Goal: Task Accomplishment & Management: Manage account settings

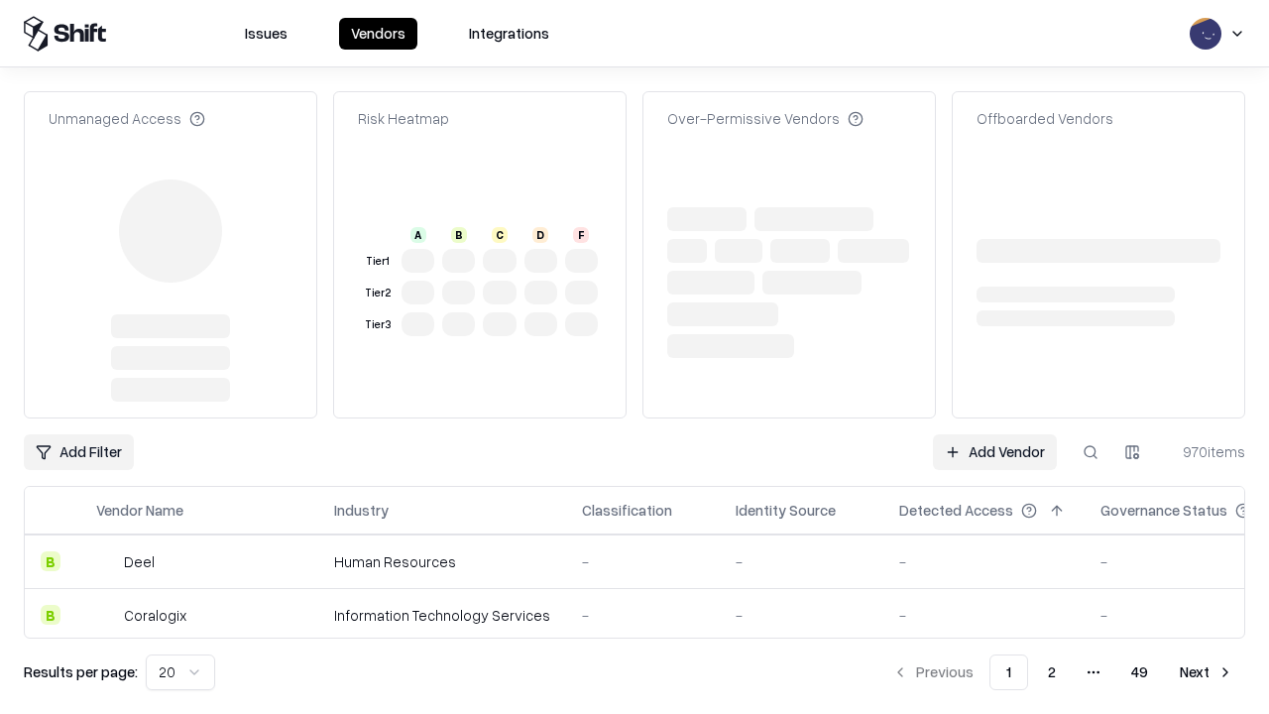
click at [995, 434] on link "Add Vendor" at bounding box center [995, 452] width 124 height 36
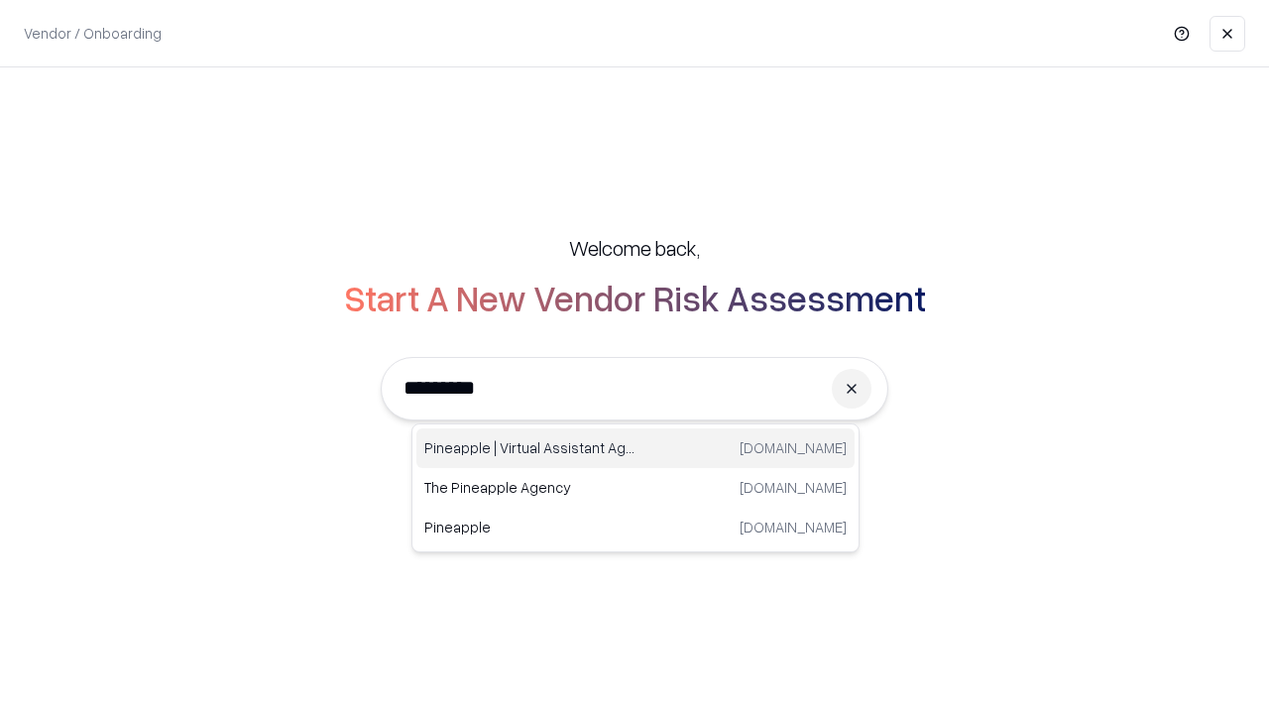
click at [636, 448] on div "Pineapple | Virtual Assistant Agency [DOMAIN_NAME]" at bounding box center [635, 448] width 438 height 40
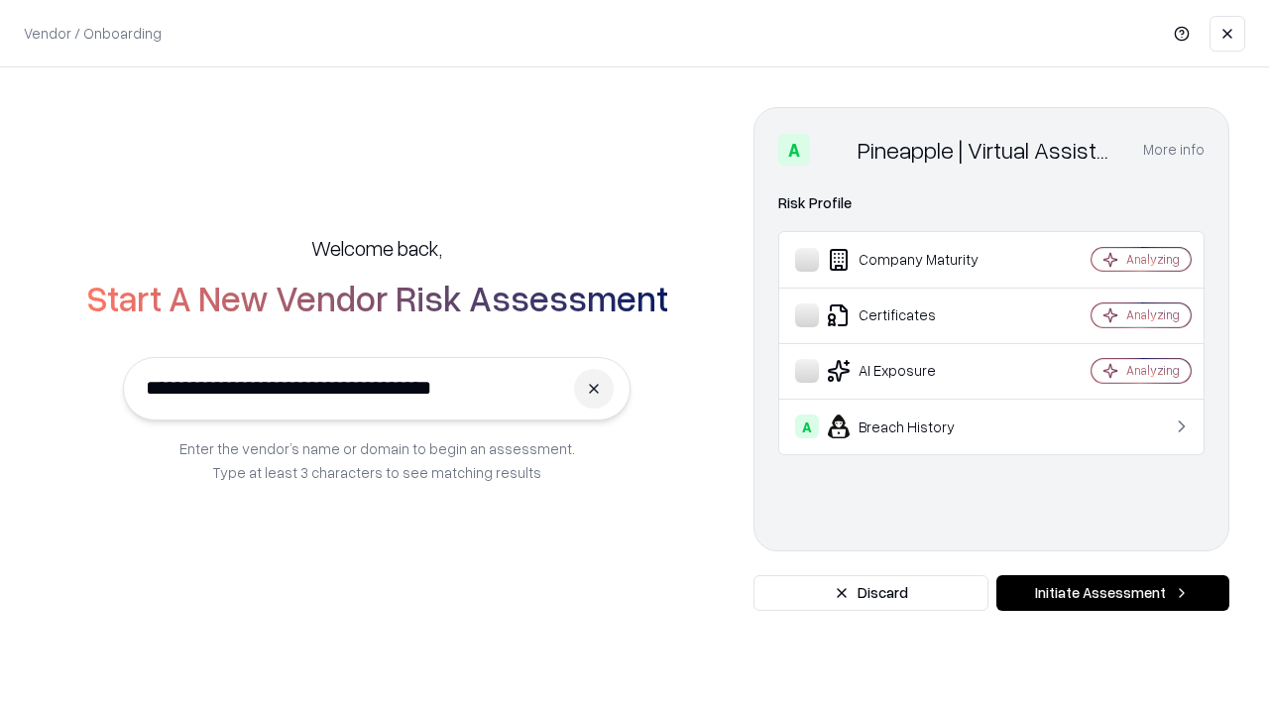
type input "**********"
click at [1113, 593] on button "Initiate Assessment" at bounding box center [1113, 593] width 233 height 36
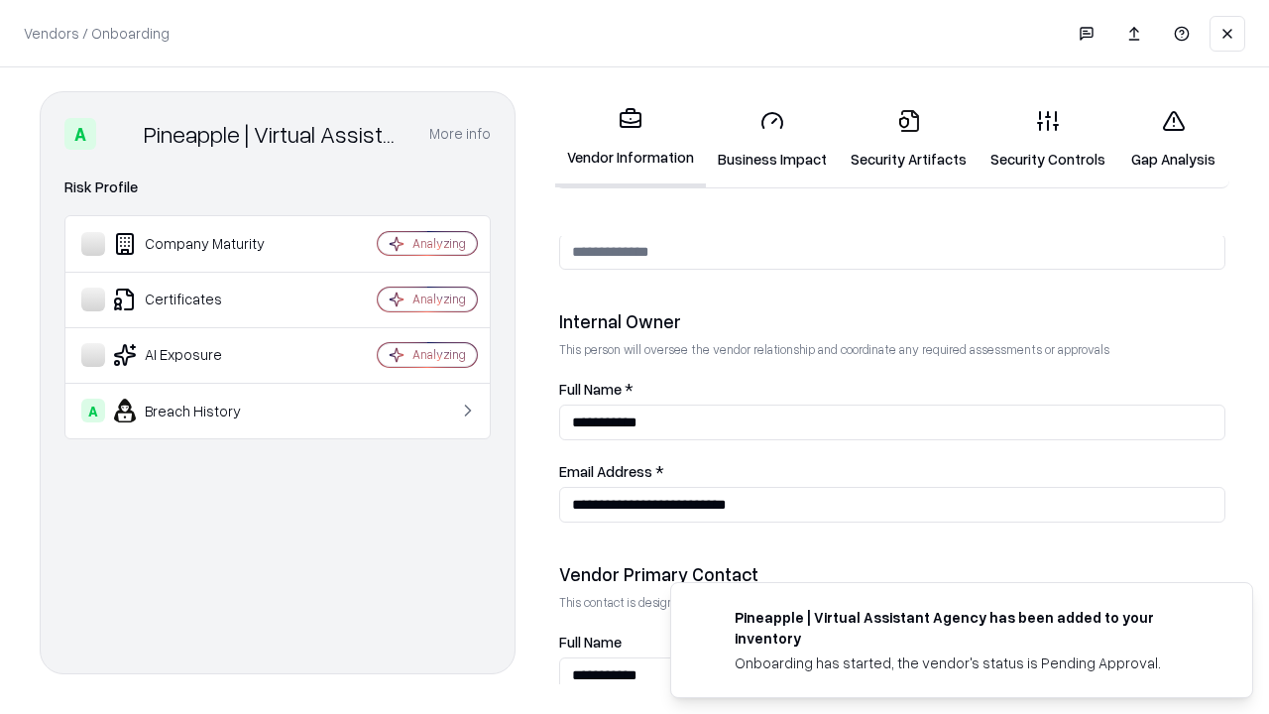
scroll to position [1027, 0]
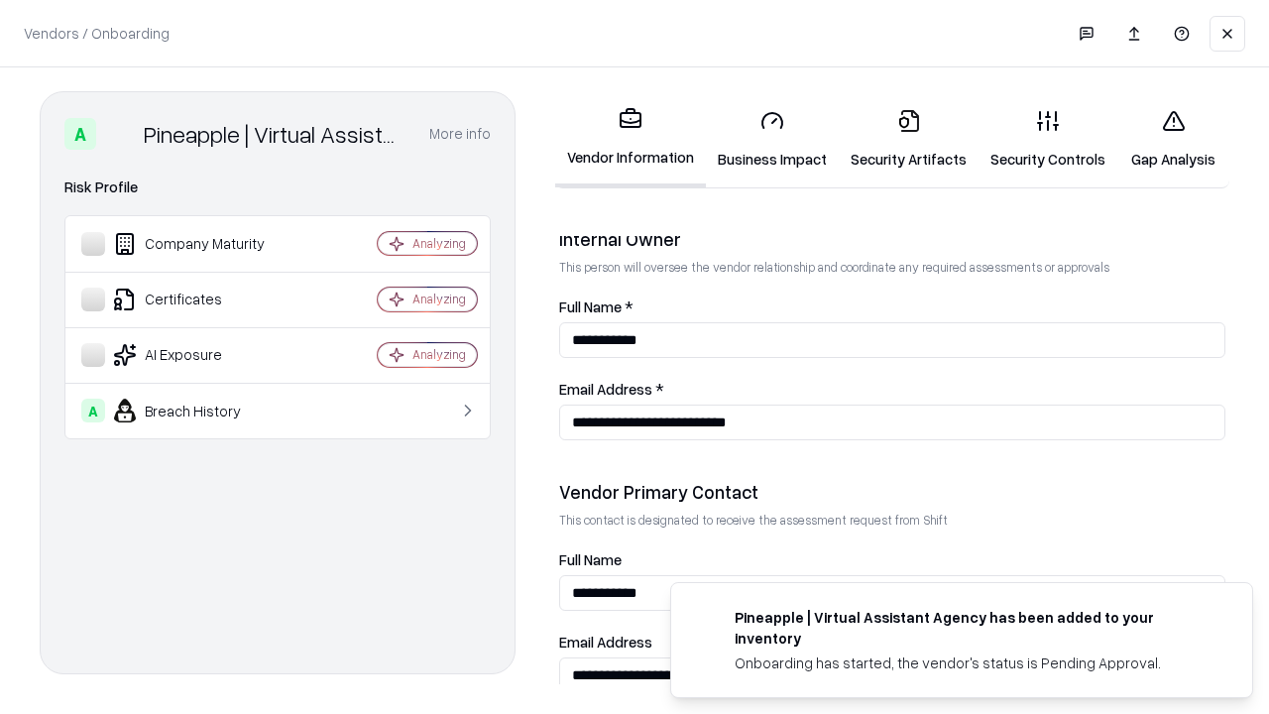
click at [772, 139] on link "Business Impact" at bounding box center [772, 139] width 133 height 92
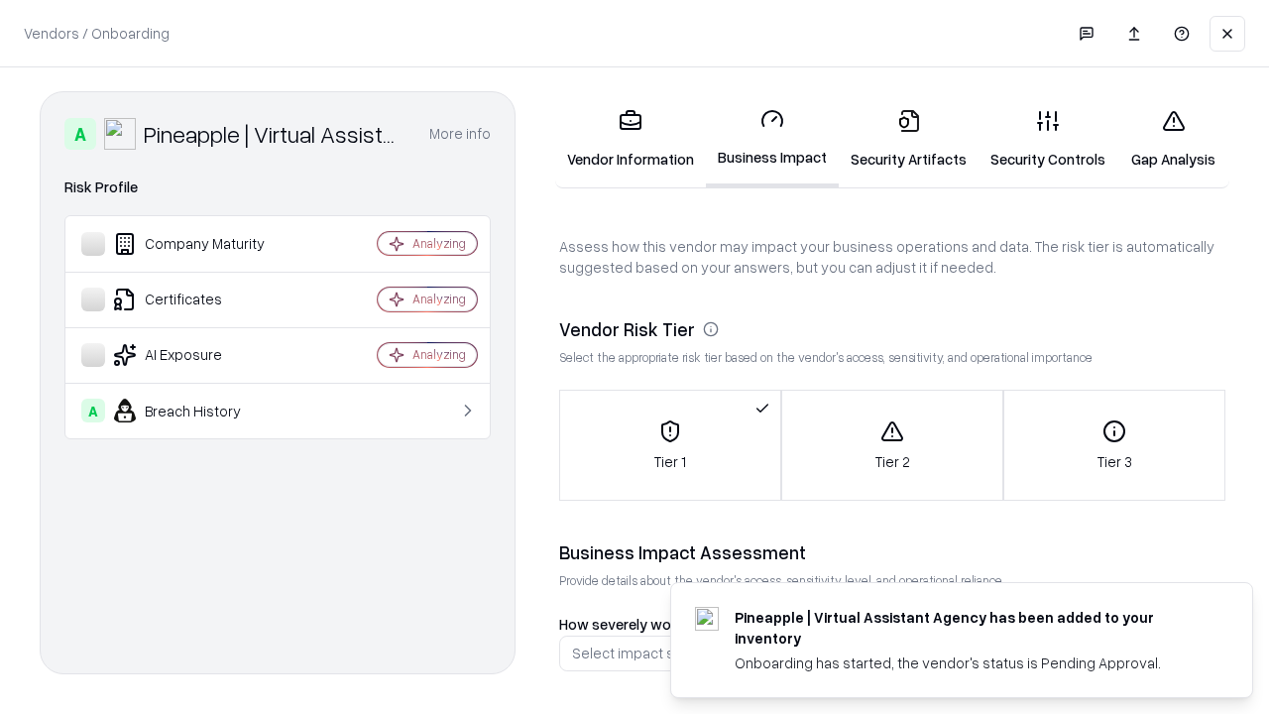
click at [1173, 139] on link "Gap Analysis" at bounding box center [1174, 139] width 112 height 92
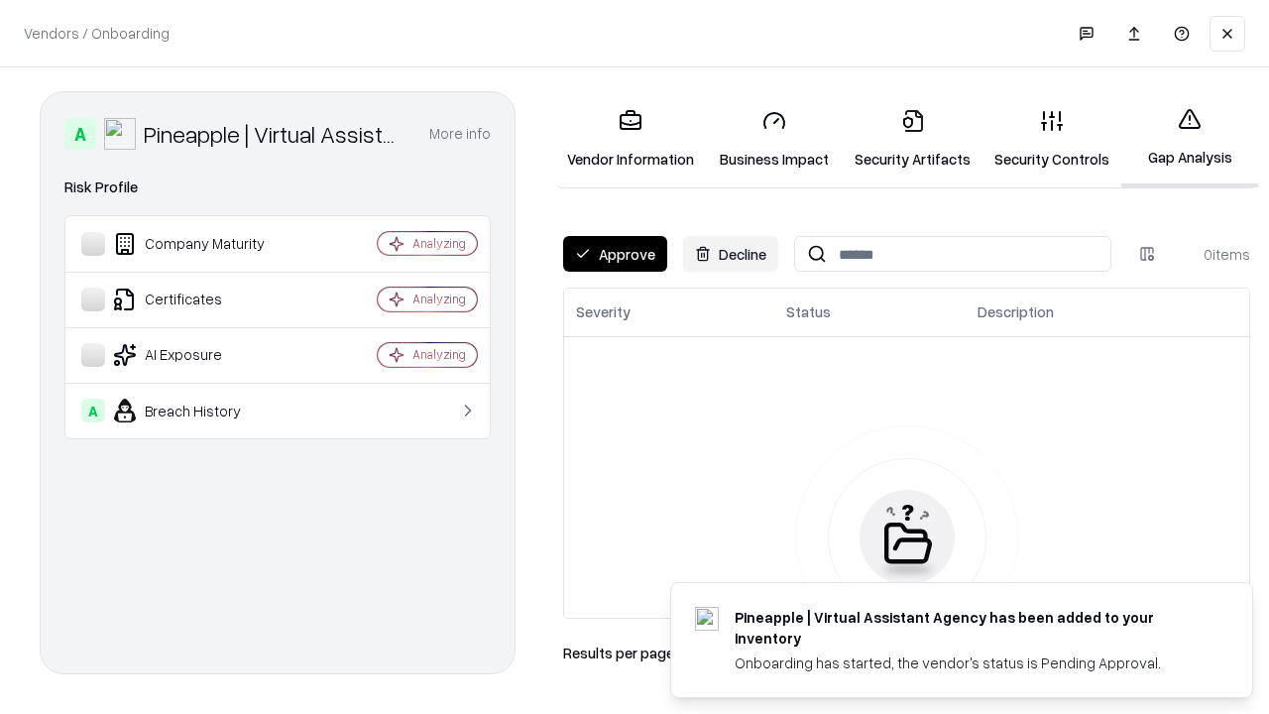
click at [615, 254] on button "Approve" at bounding box center [615, 254] width 104 height 36
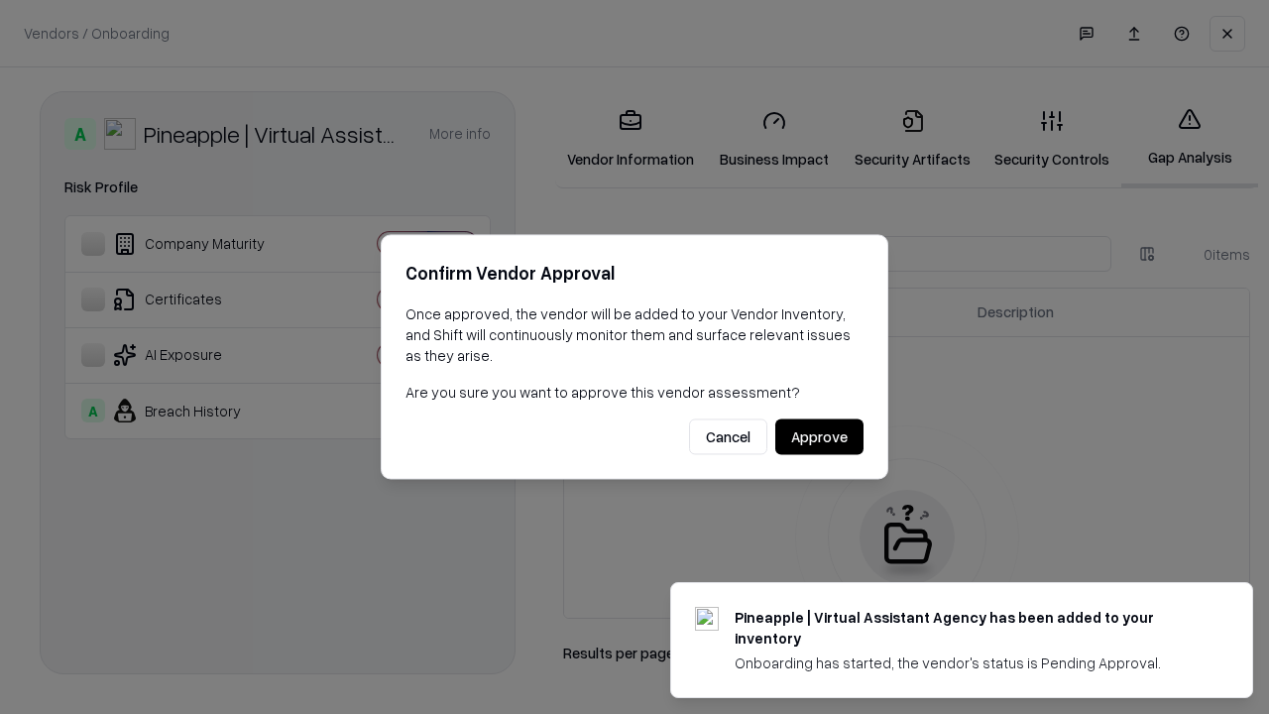
click at [819, 436] on button "Approve" at bounding box center [819, 437] width 88 height 36
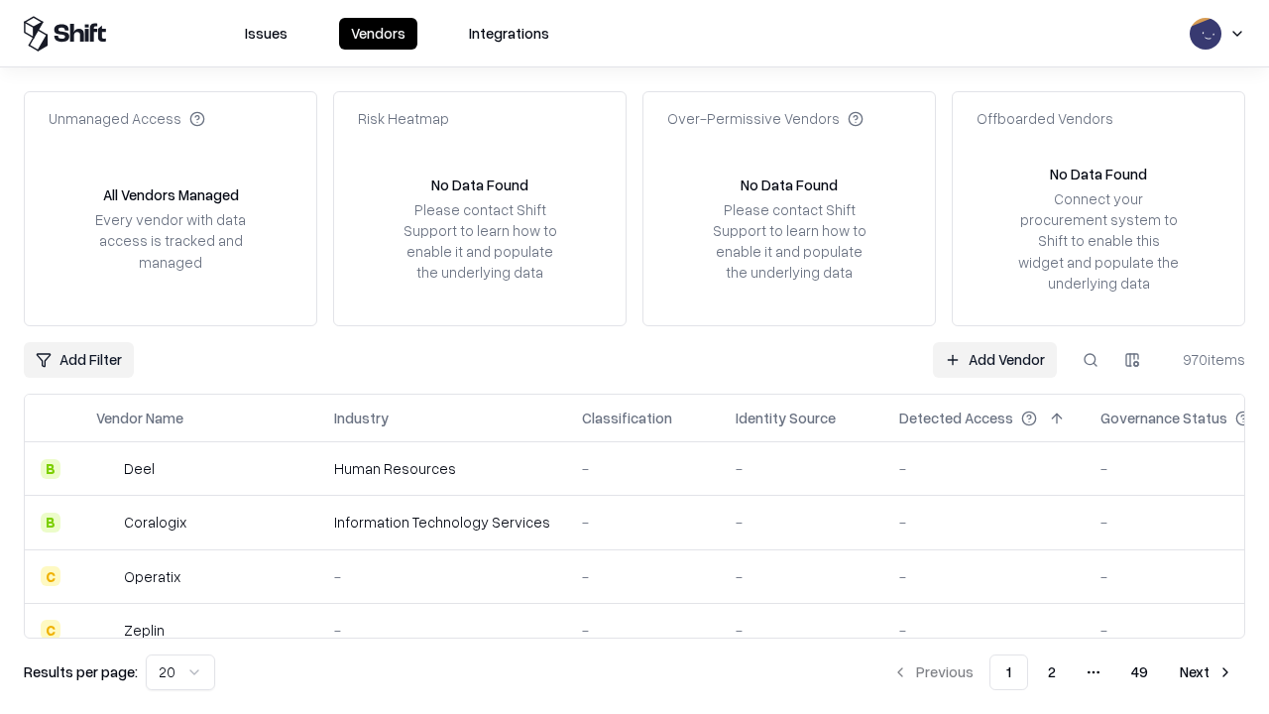
type input "**********"
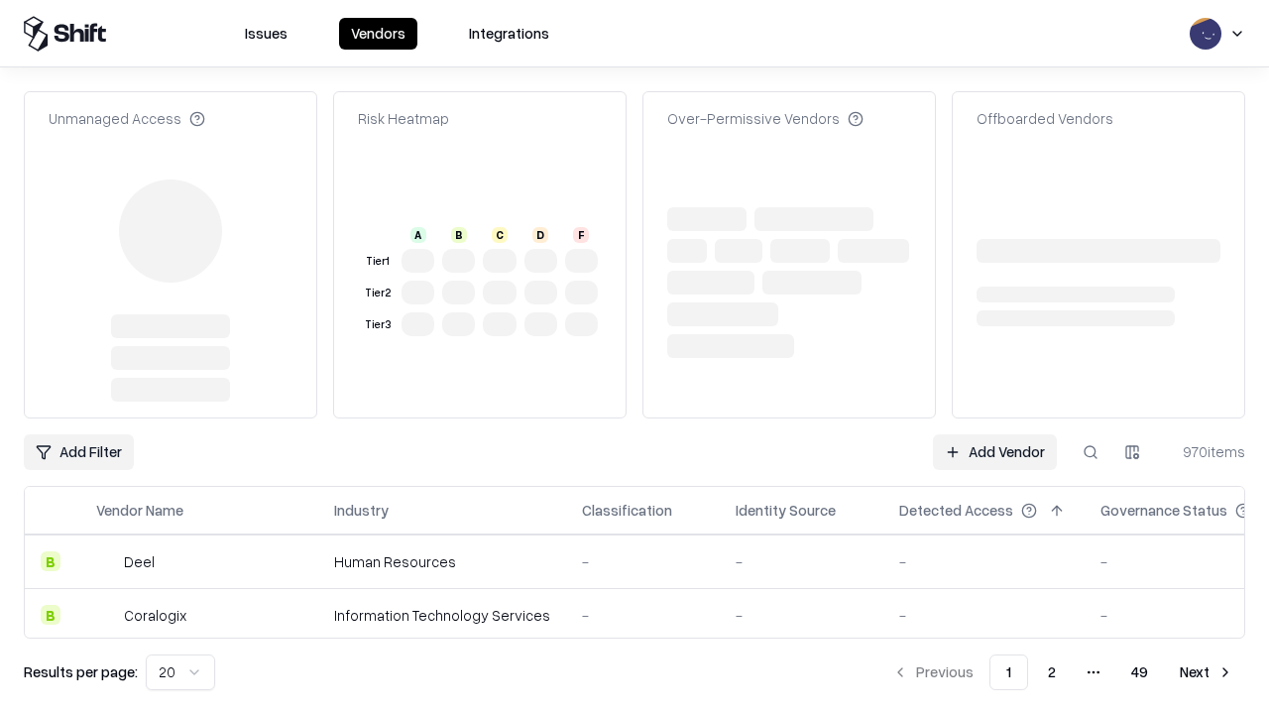
click at [995, 434] on link "Add Vendor" at bounding box center [995, 452] width 124 height 36
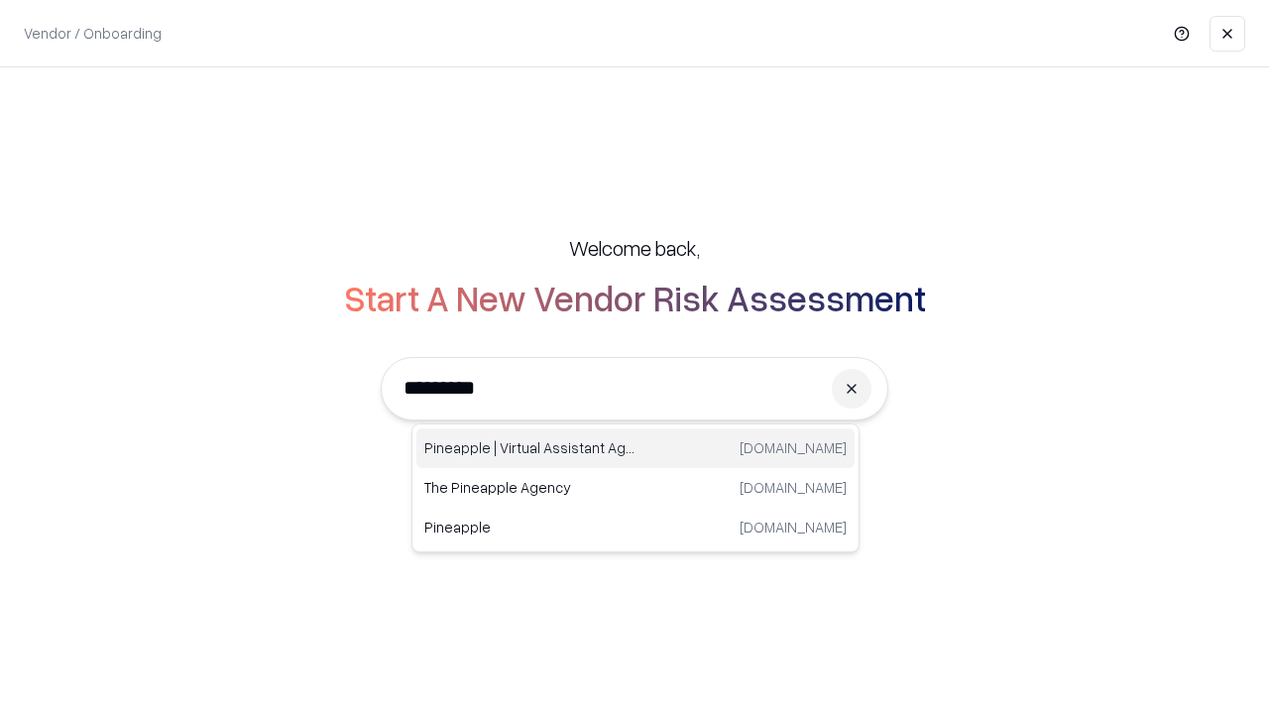
click at [636, 448] on div "Pineapple | Virtual Assistant Agency [DOMAIN_NAME]" at bounding box center [635, 448] width 438 height 40
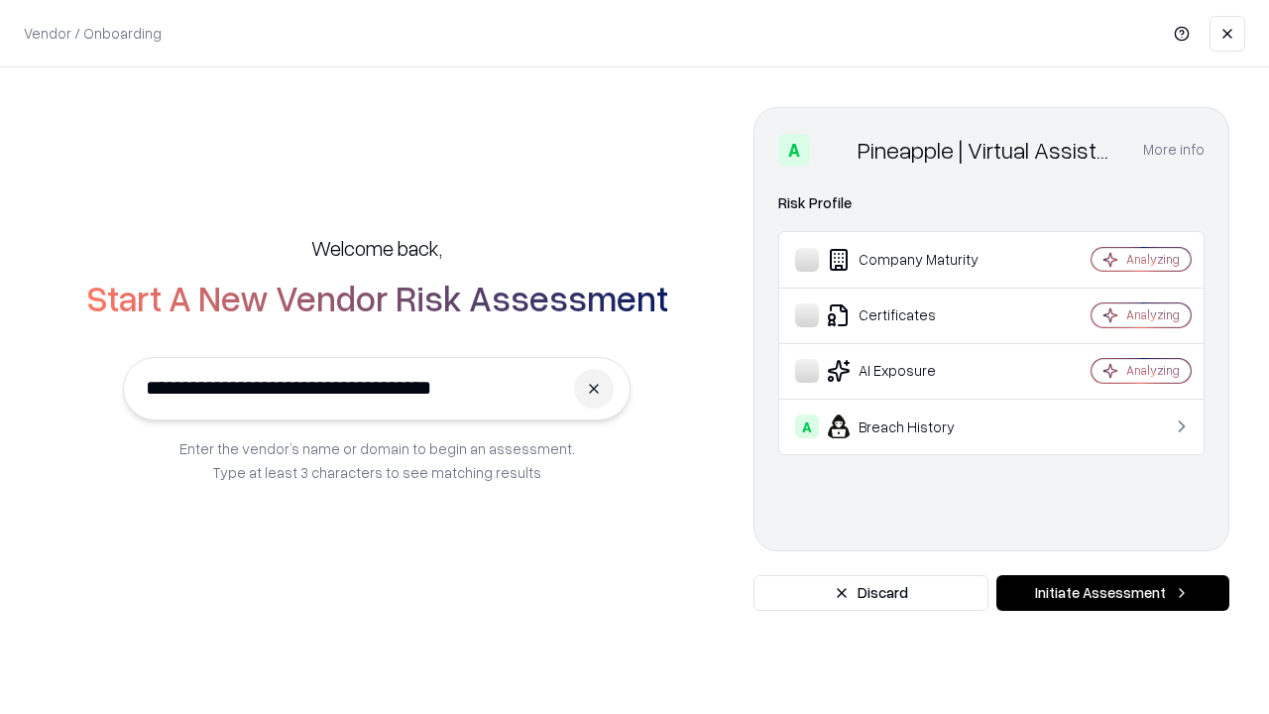
type input "**********"
click at [1113, 593] on button "Initiate Assessment" at bounding box center [1113, 593] width 233 height 36
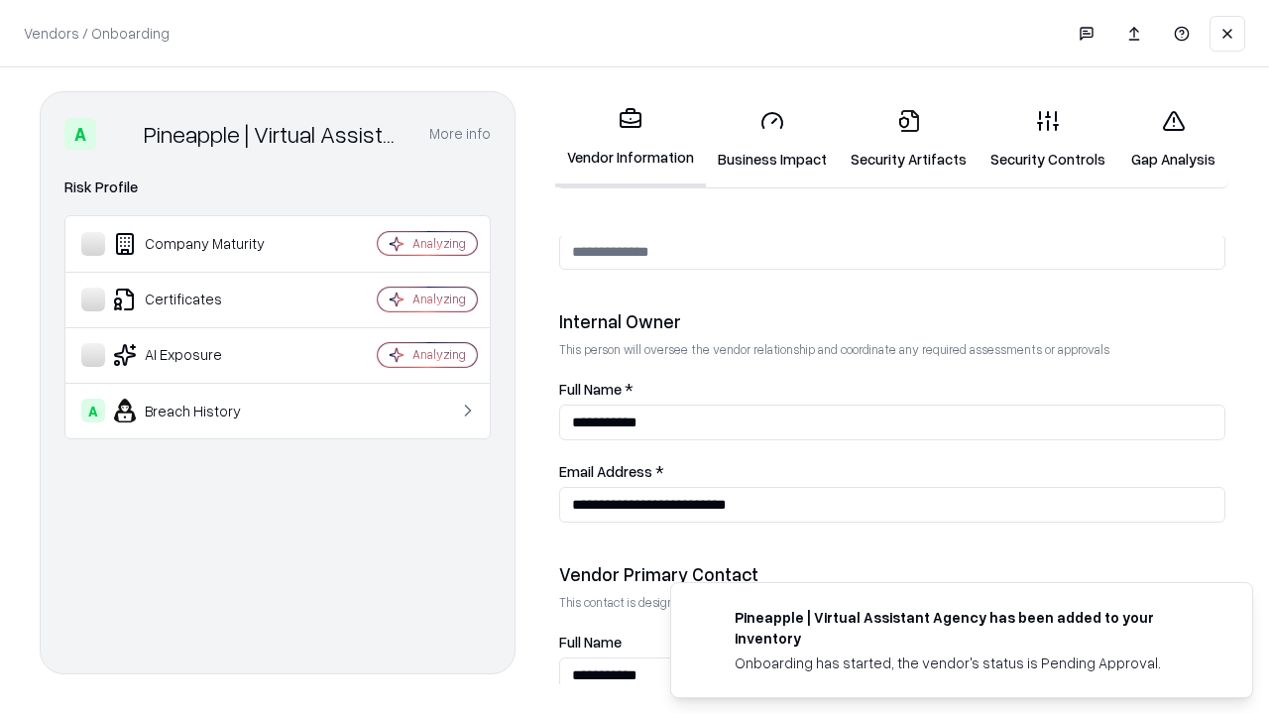
scroll to position [1027, 0]
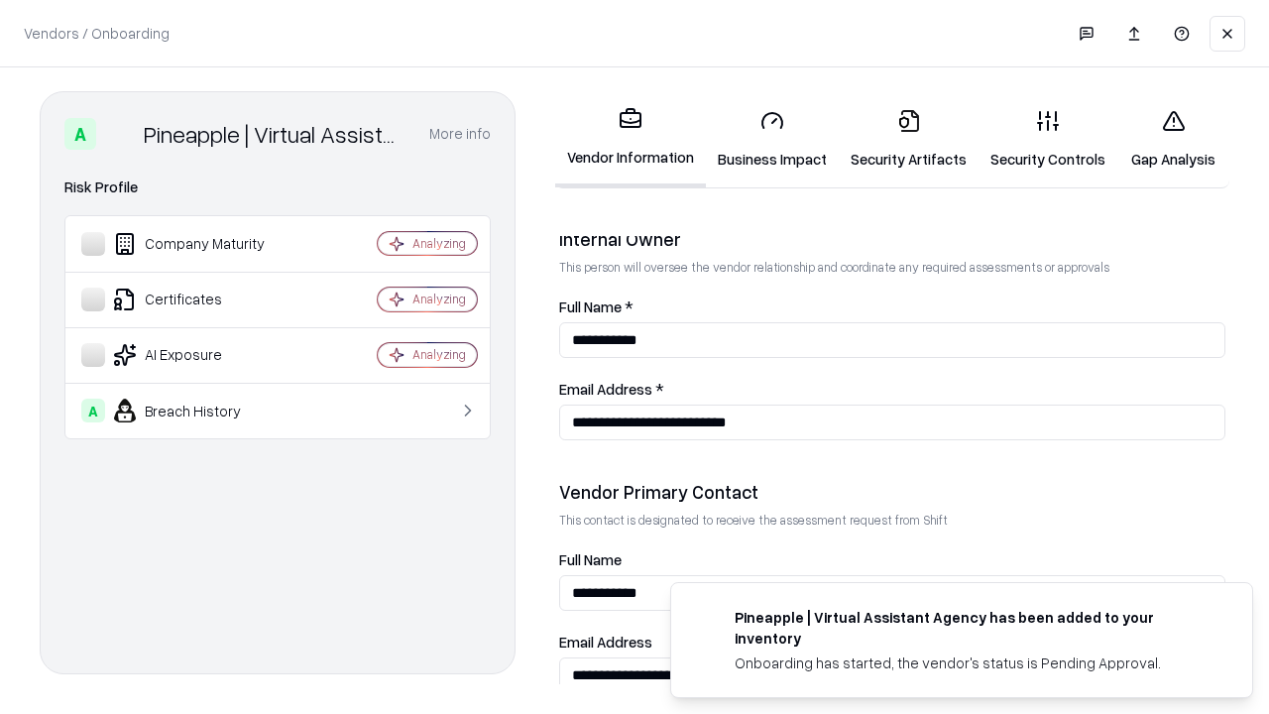
click at [1173, 139] on link "Gap Analysis" at bounding box center [1174, 139] width 112 height 92
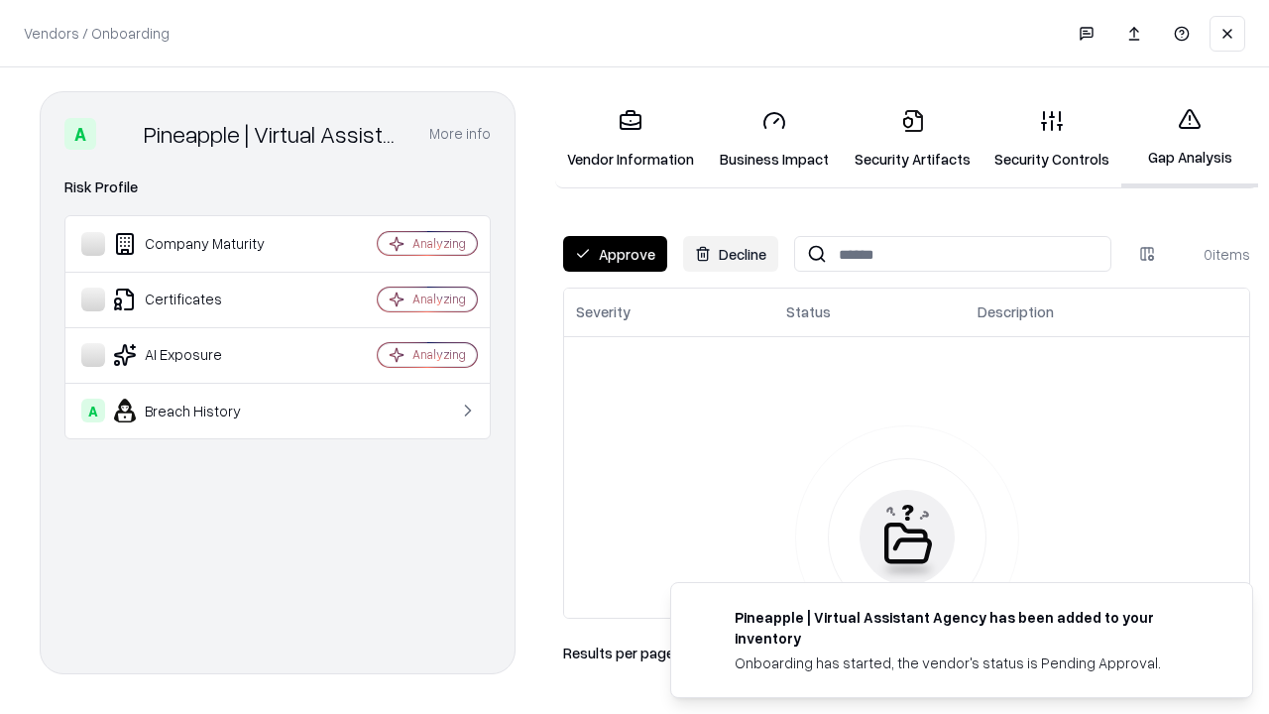
click at [615, 254] on button "Approve" at bounding box center [615, 254] width 104 height 36
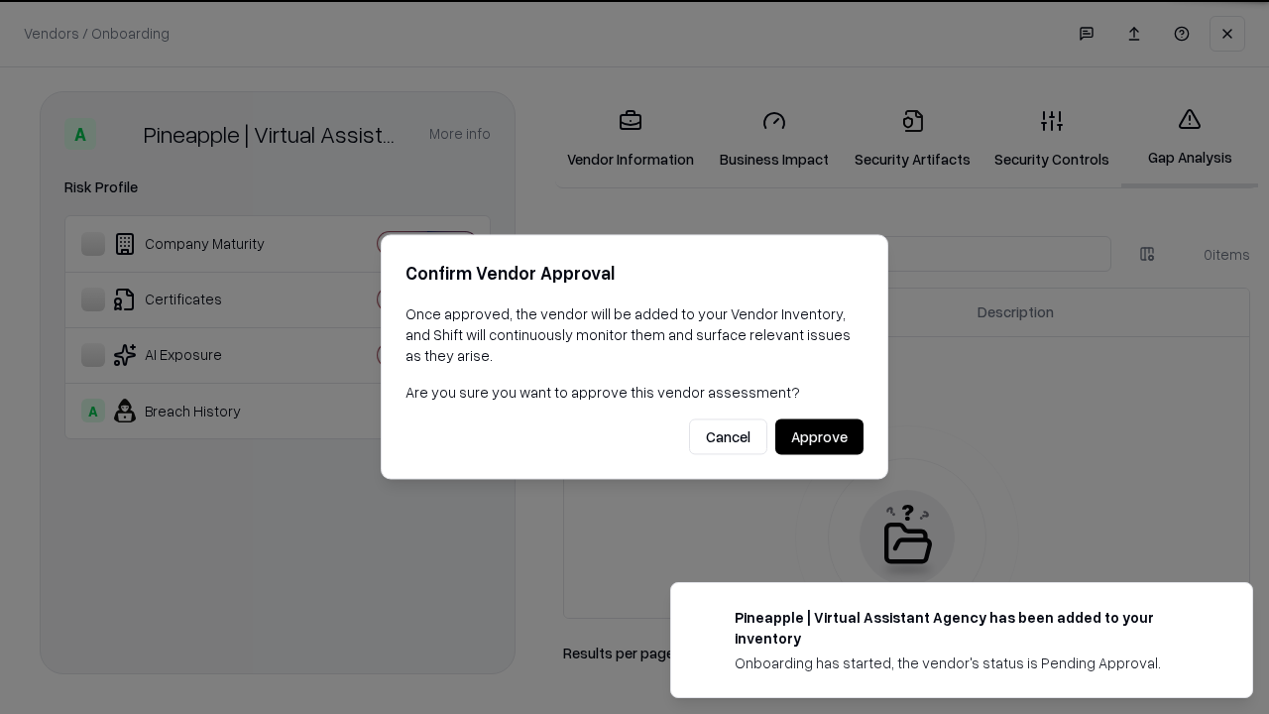
click at [819, 436] on button "Approve" at bounding box center [819, 437] width 88 height 36
